Goal: Information Seeking & Learning: Learn about a topic

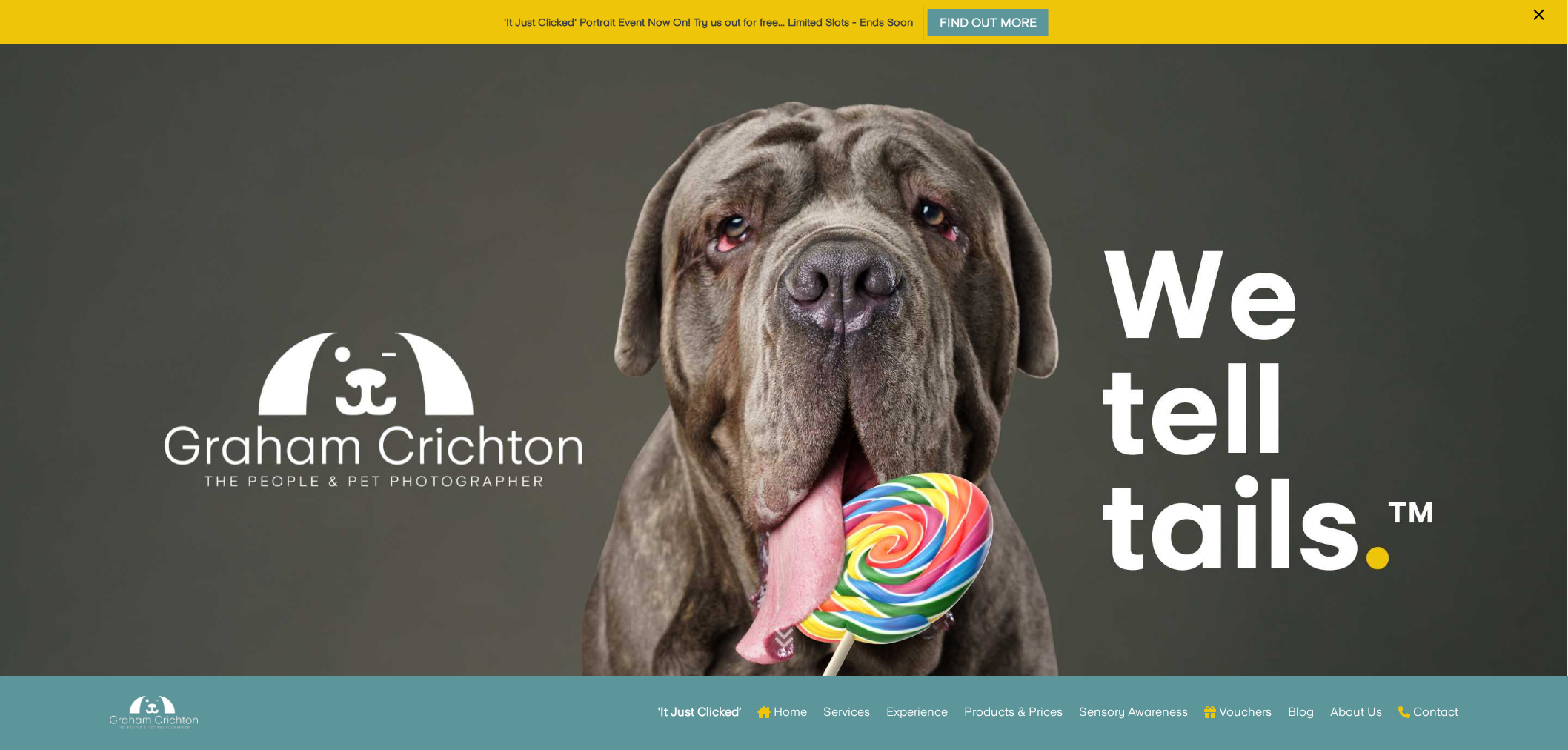
click at [815, 17] on link "'It Just Clicked' Portrait Event Now On! Try us out for free... Limited Slots -…" at bounding box center [708, 22] width 409 height 12
